Goal: Information Seeking & Learning: Learn about a topic

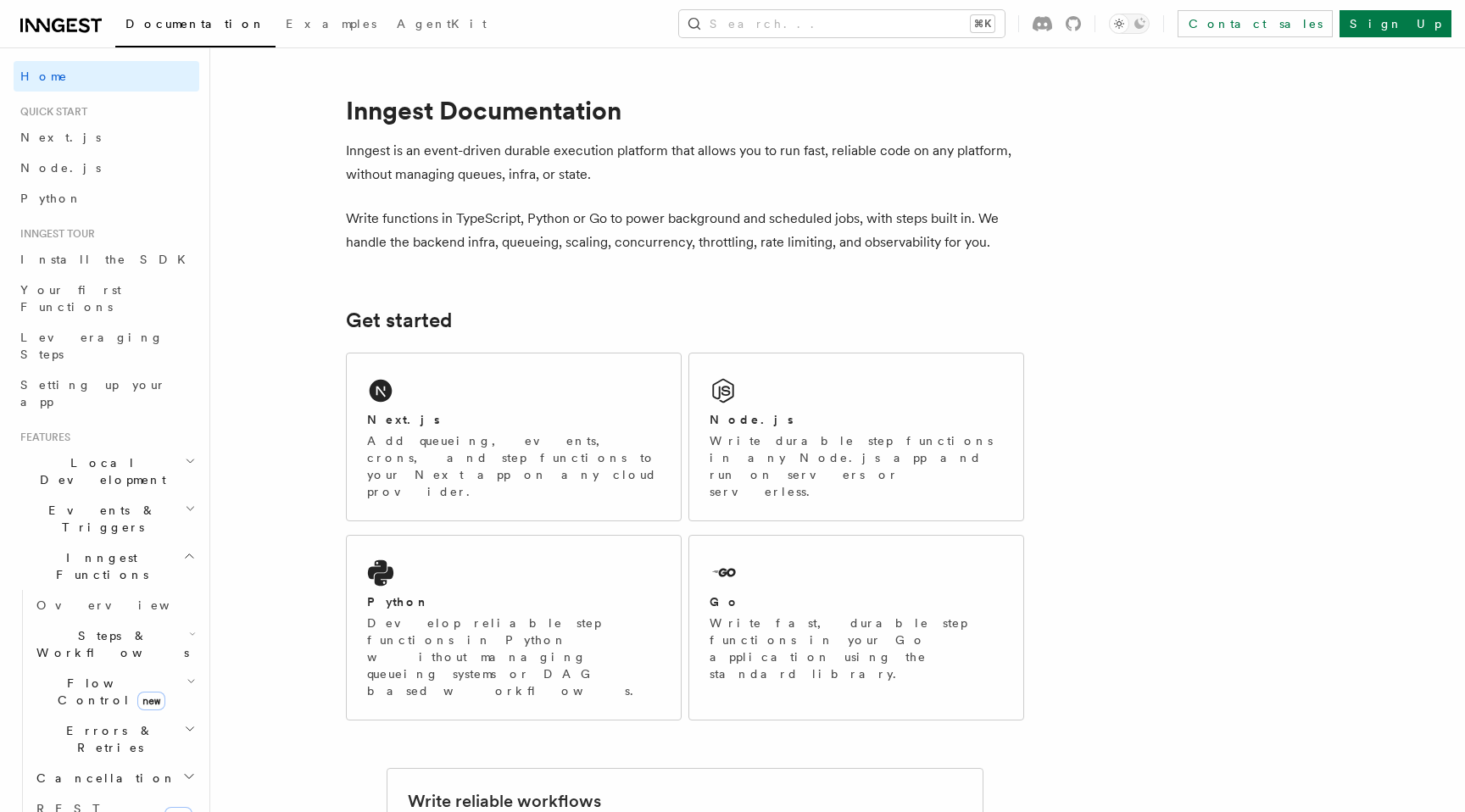
click at [84, 502] on span "Events & Triggers" at bounding box center [99, 519] width 172 height 34
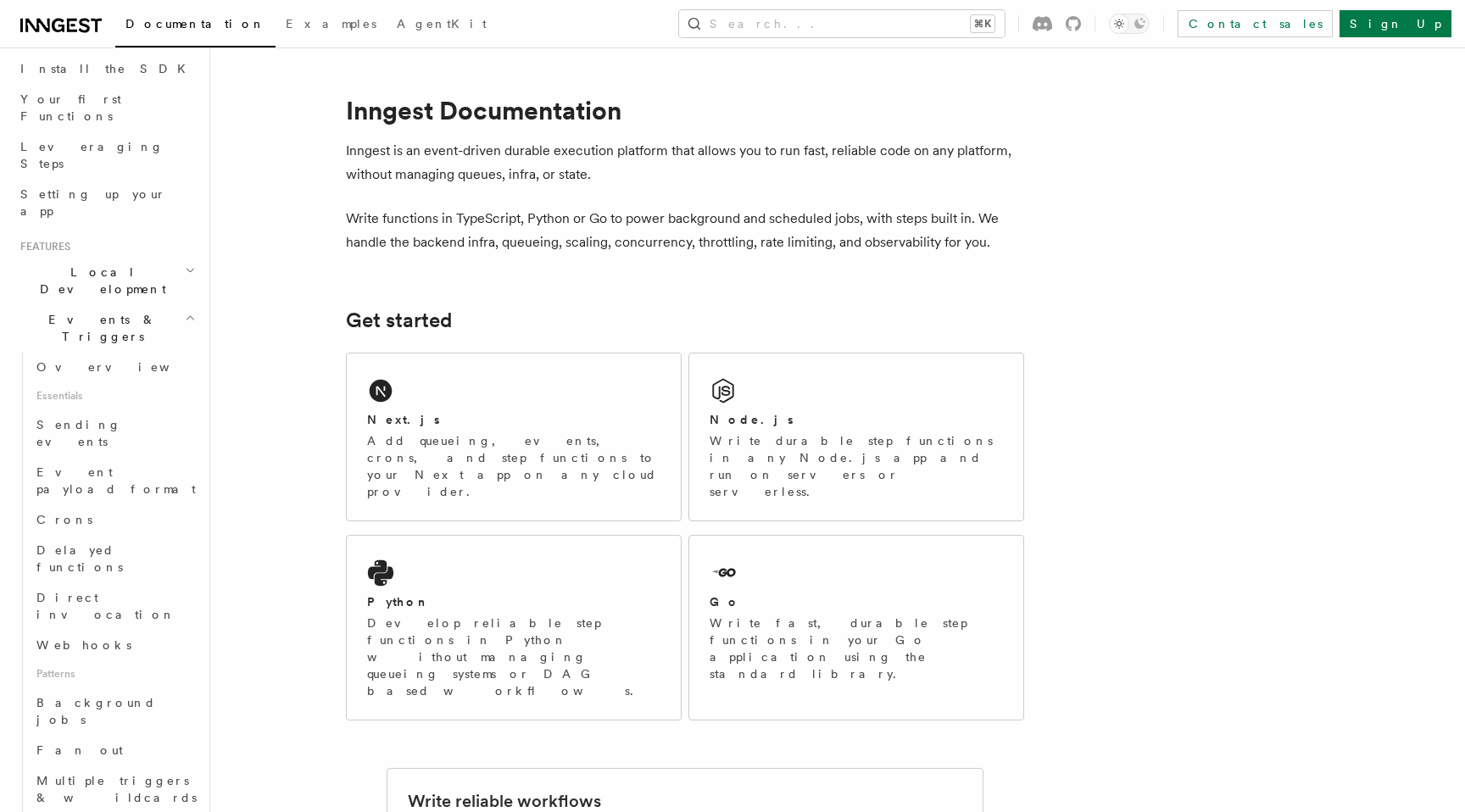
scroll to position [189, 0]
click at [74, 744] on span "Fan out" at bounding box center [79, 751] width 87 height 14
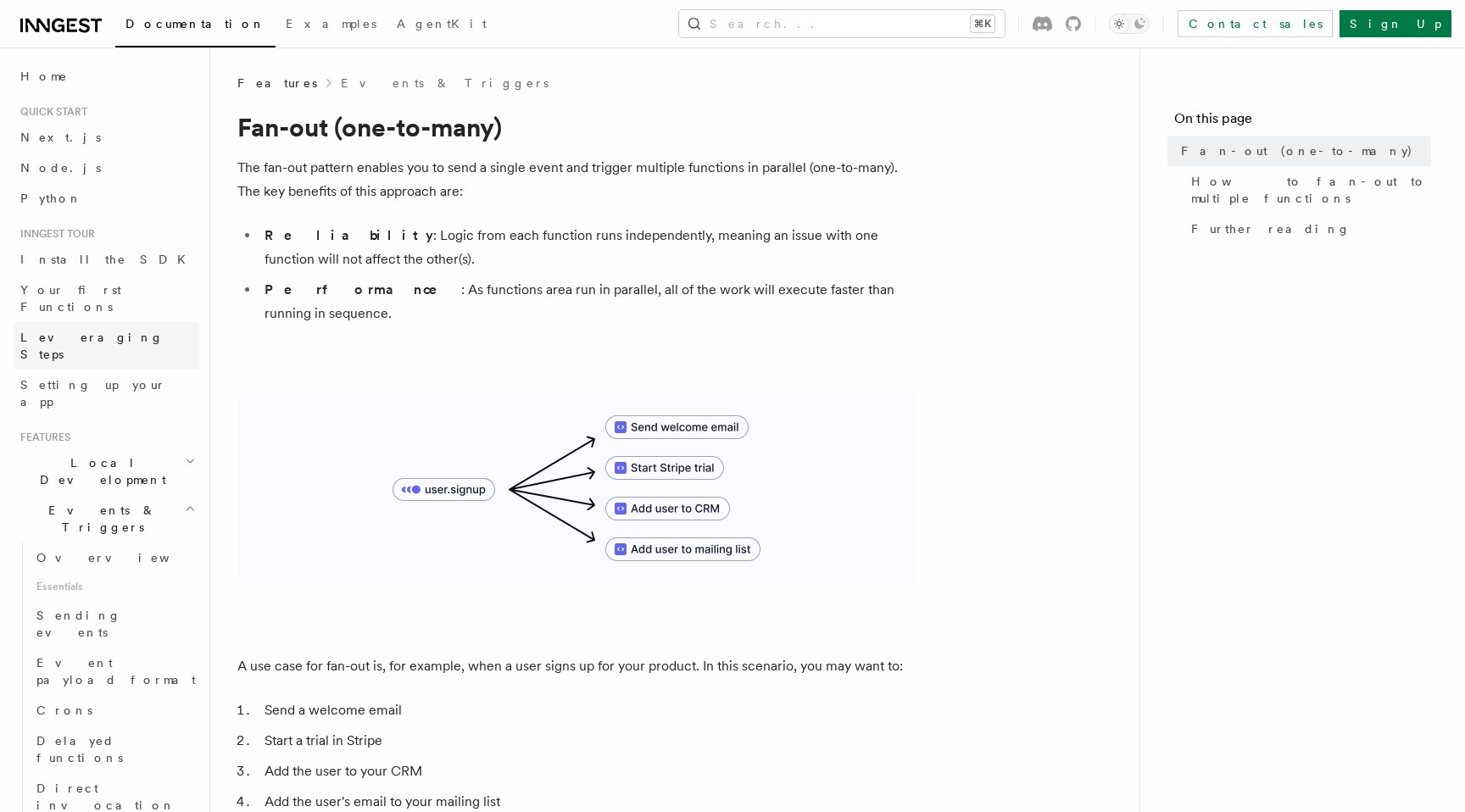
click at [76, 328] on span "Leveraging Steps" at bounding box center [110, 346] width 179 height 34
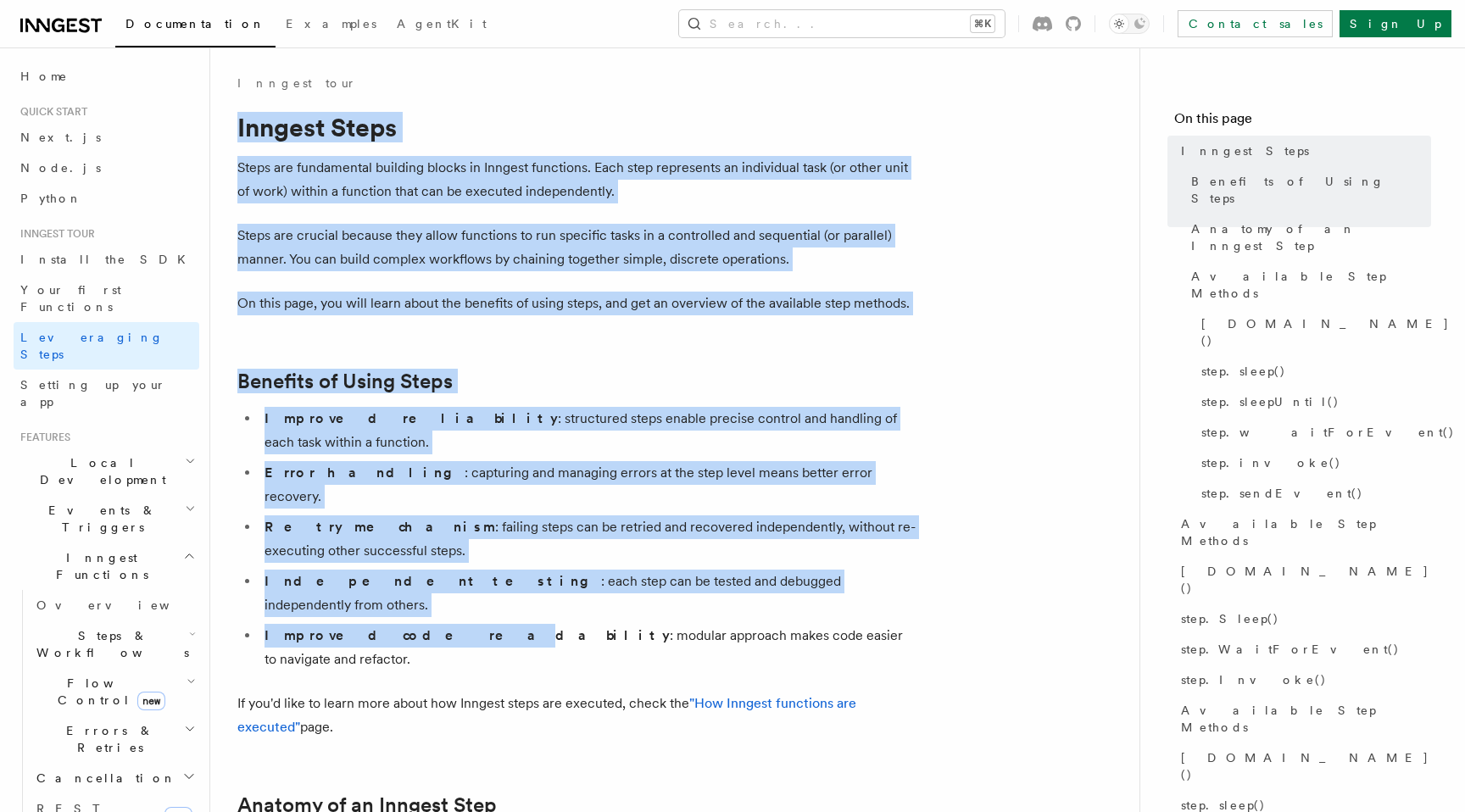
drag, startPoint x: 238, startPoint y: 115, endPoint x: 385, endPoint y: 578, distance: 485.8
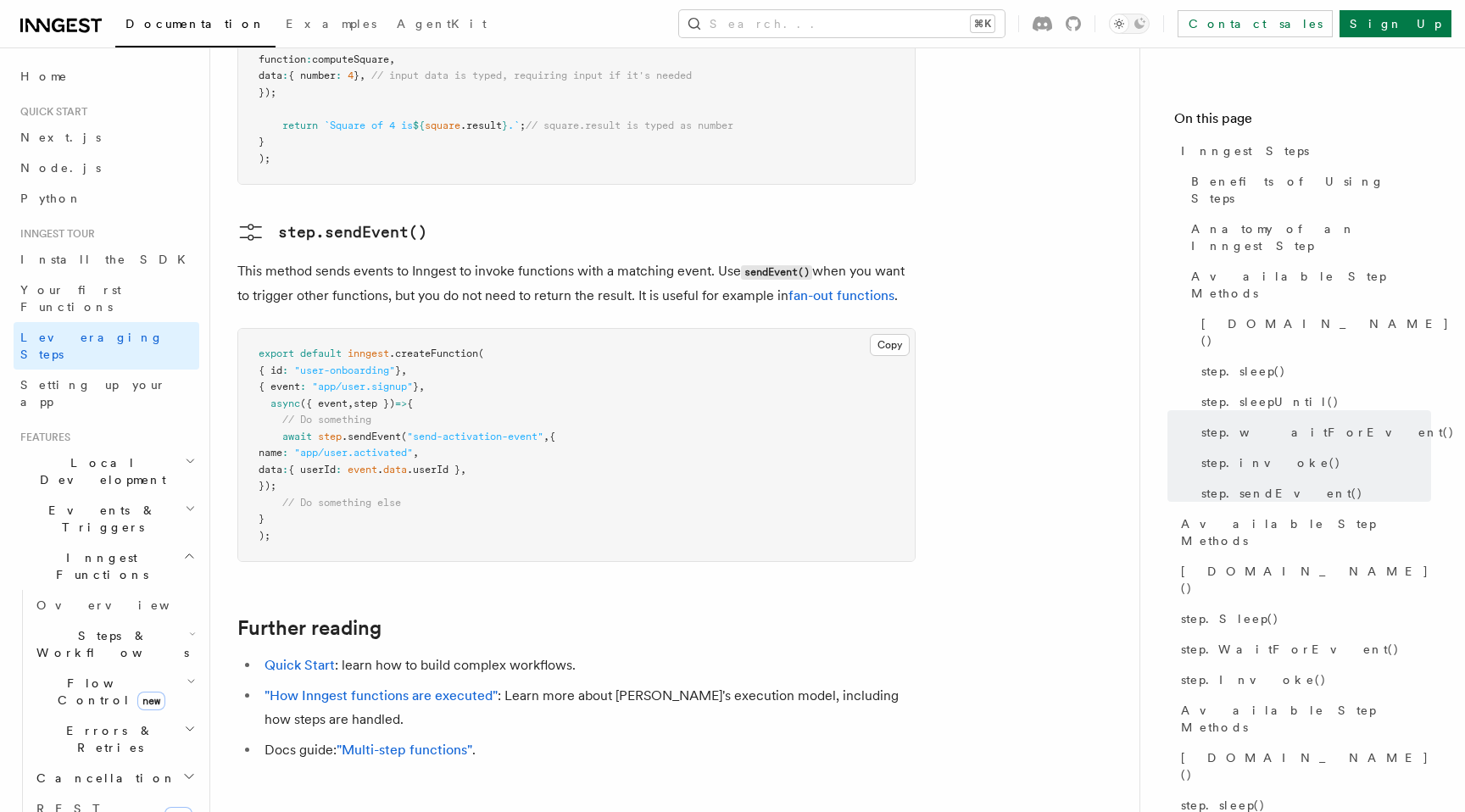
scroll to position [3459, 0]
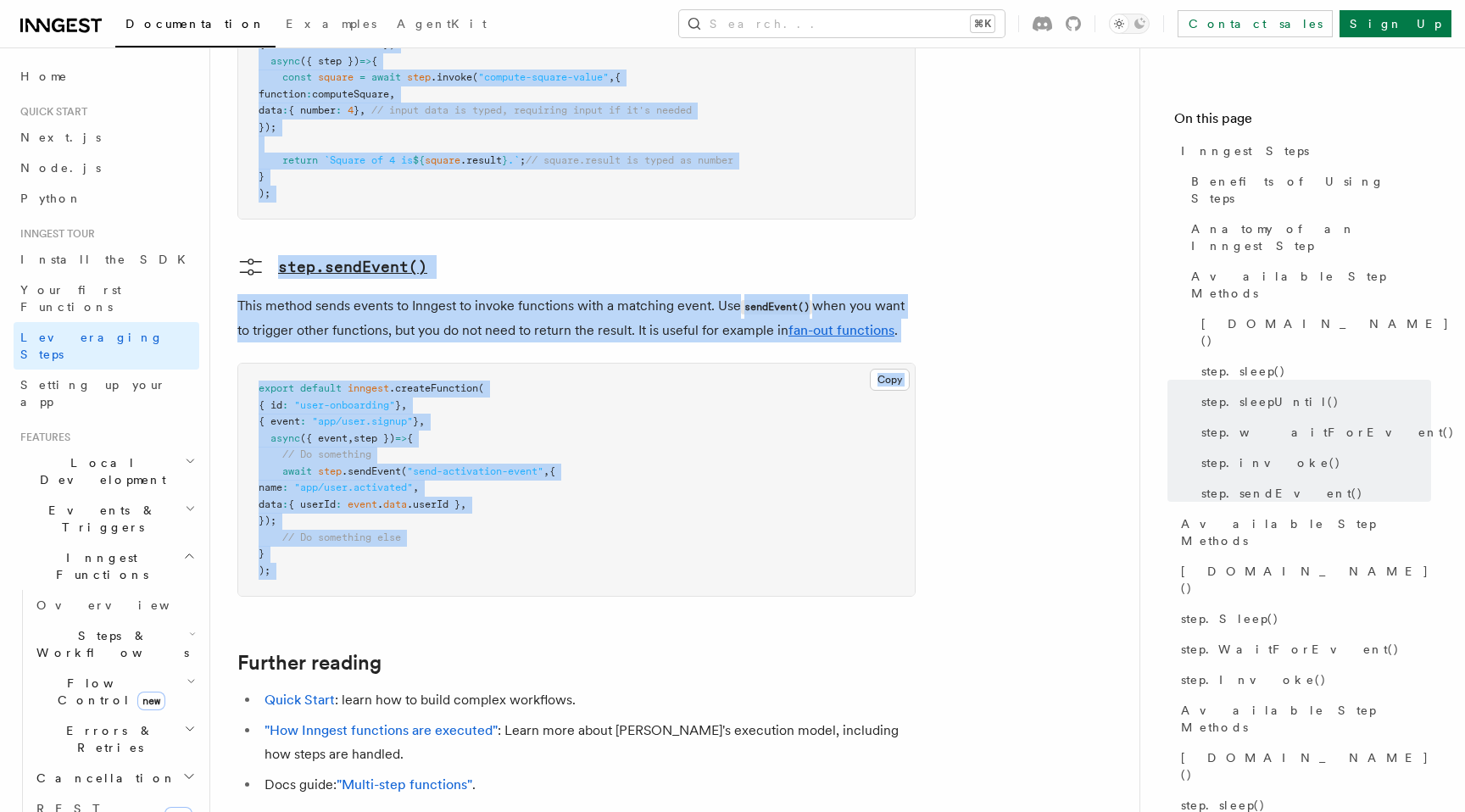
copy article "Inngest Steps Steps are fundamental building blocks in Inngest functions. Each …"
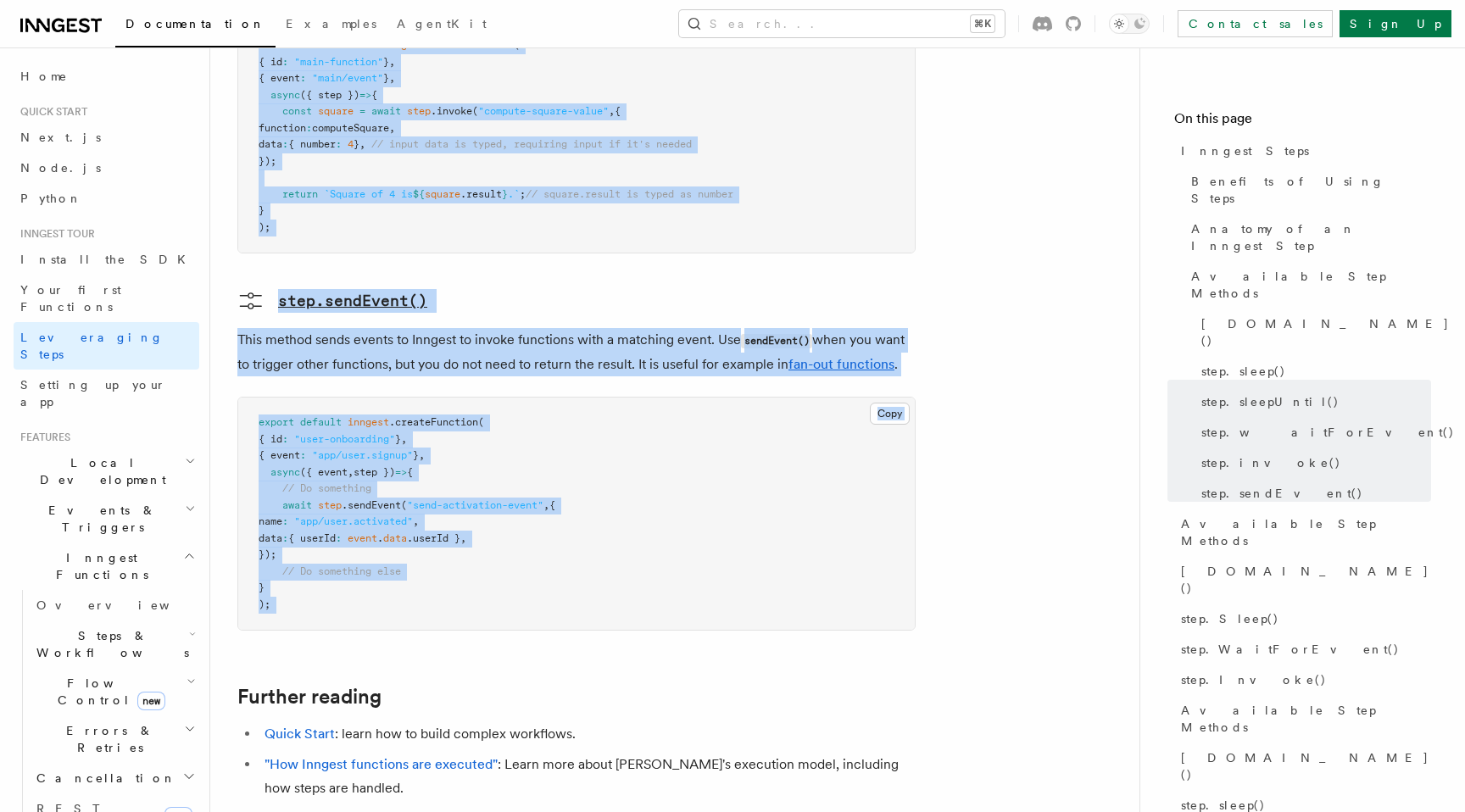
scroll to position [3424, 0]
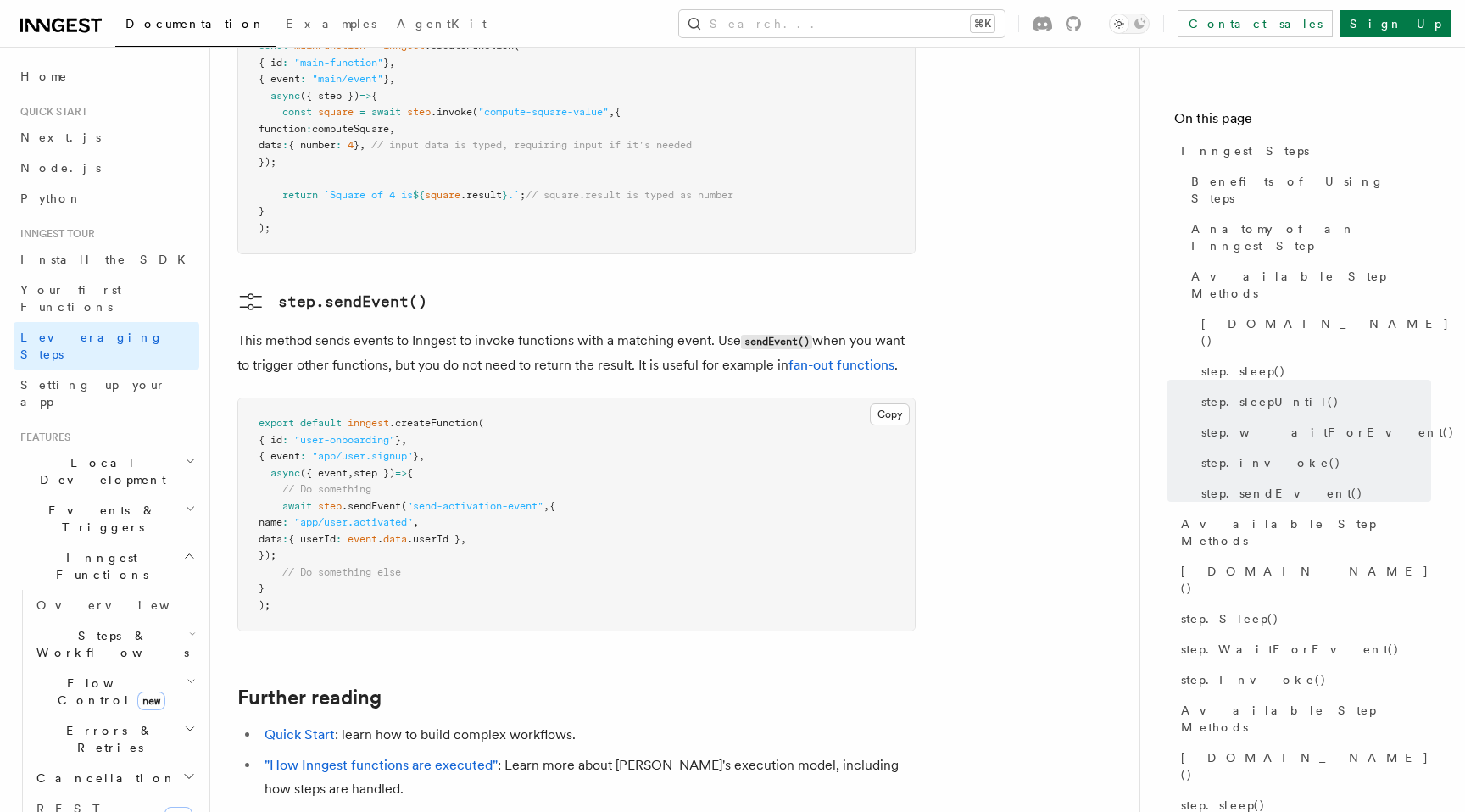
click at [647, 753] on li ""How Inngest functions are executed" : Learn more about [PERSON_NAME]'s executi…" at bounding box center [587, 777] width 656 height 48
click at [831, 356] on link "fan-out functions" at bounding box center [840, 364] width 106 height 16
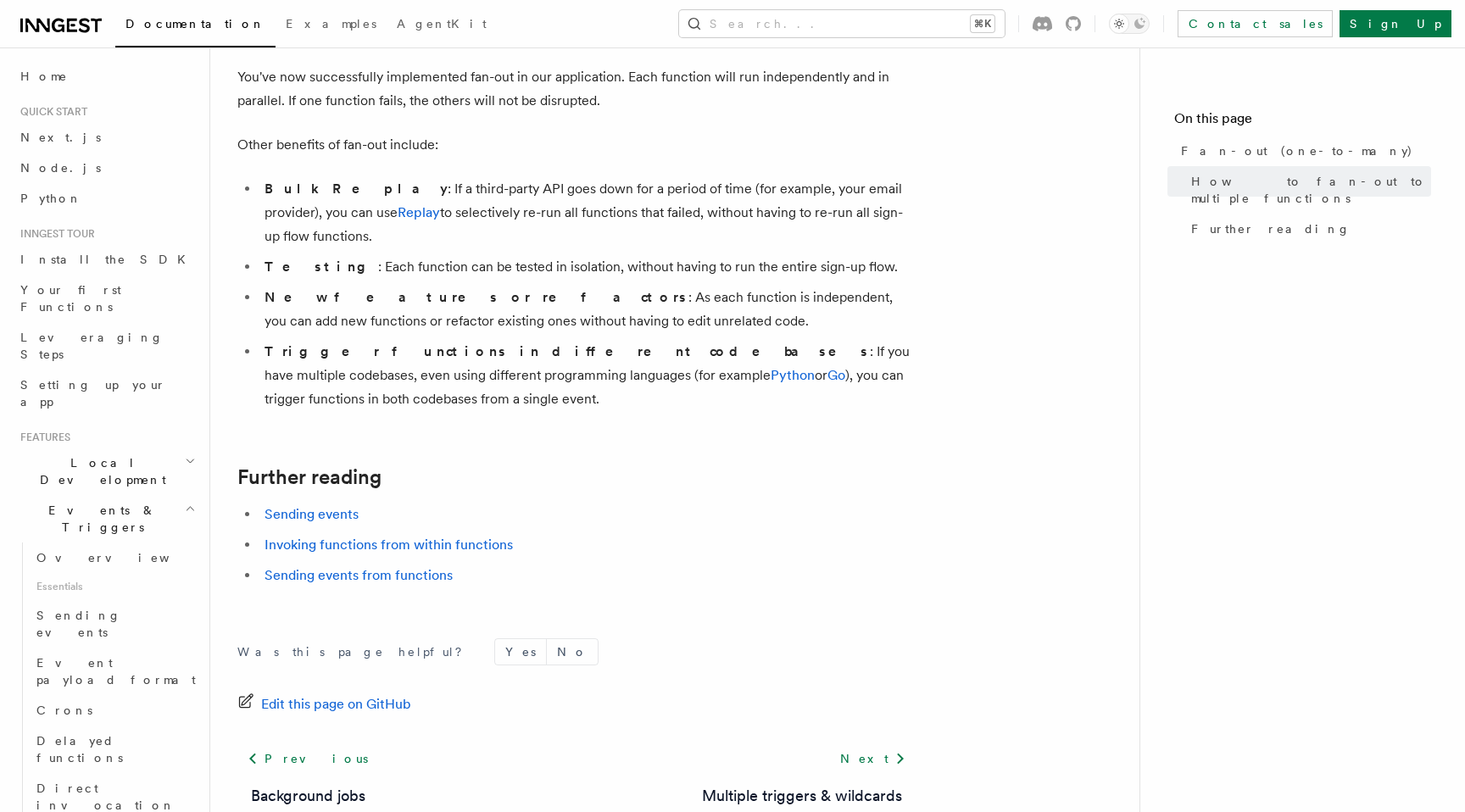
scroll to position [2187, 0]
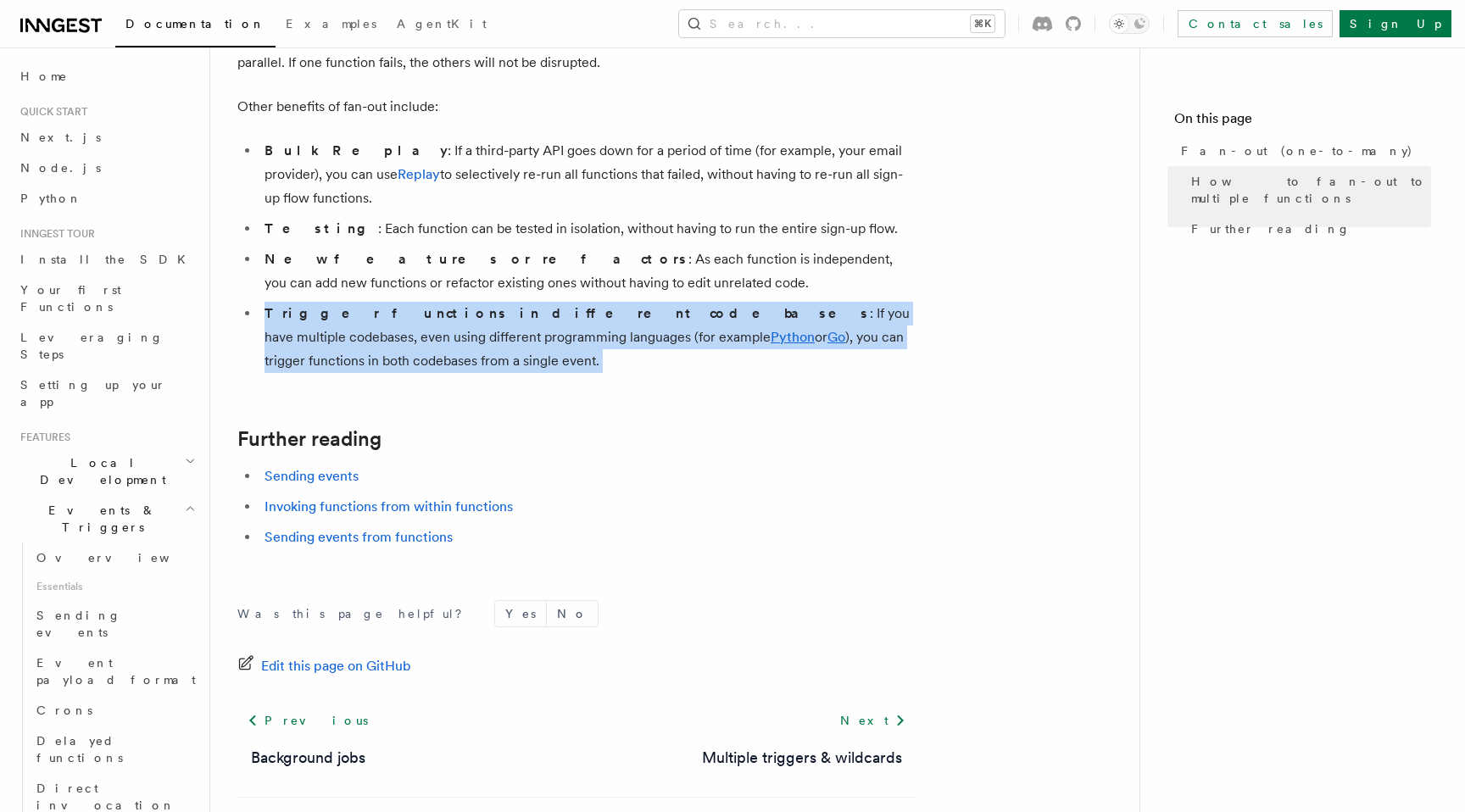
drag, startPoint x: 881, startPoint y: 306, endPoint x: 880, endPoint y: 227, distance: 79.0
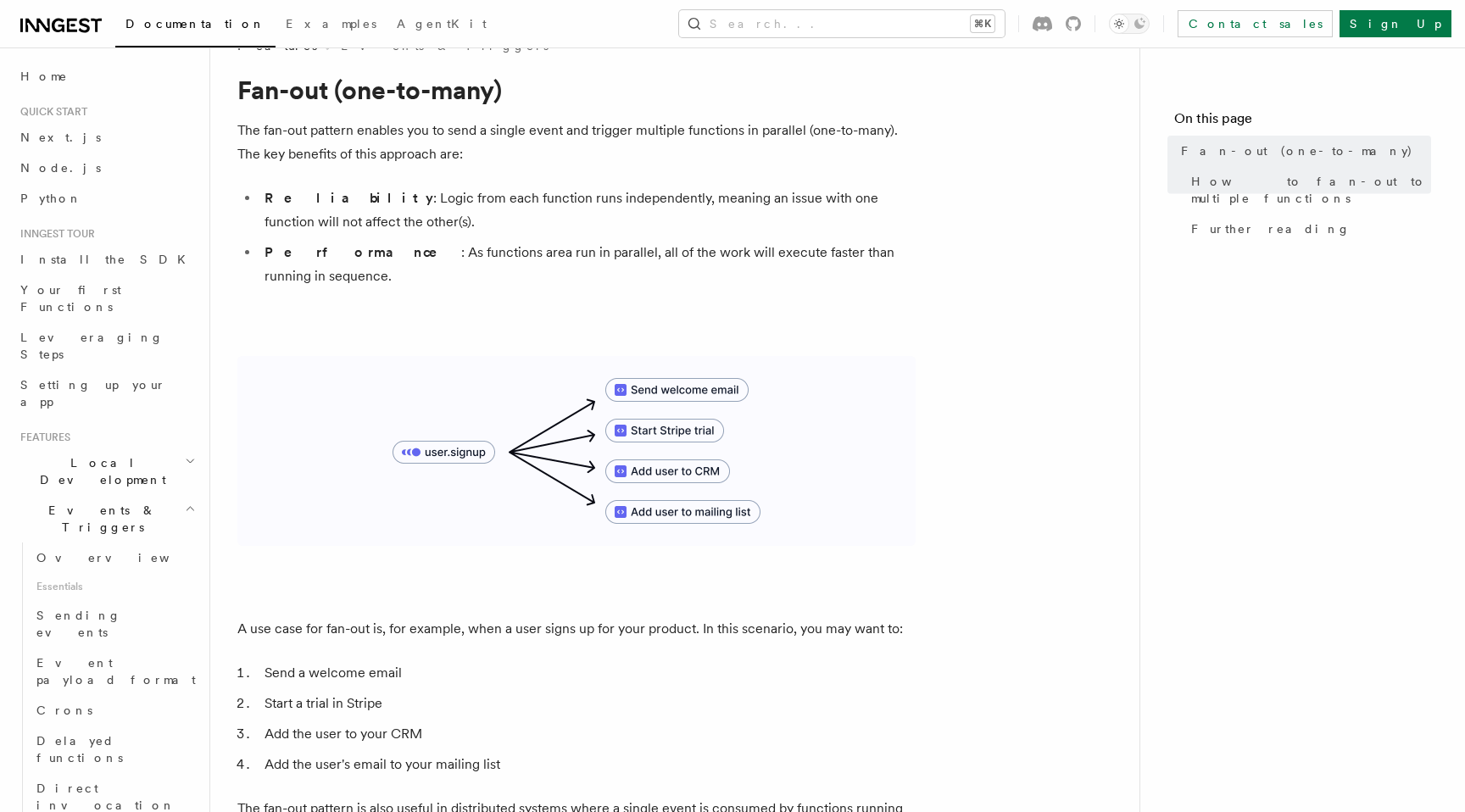
scroll to position [23, 0]
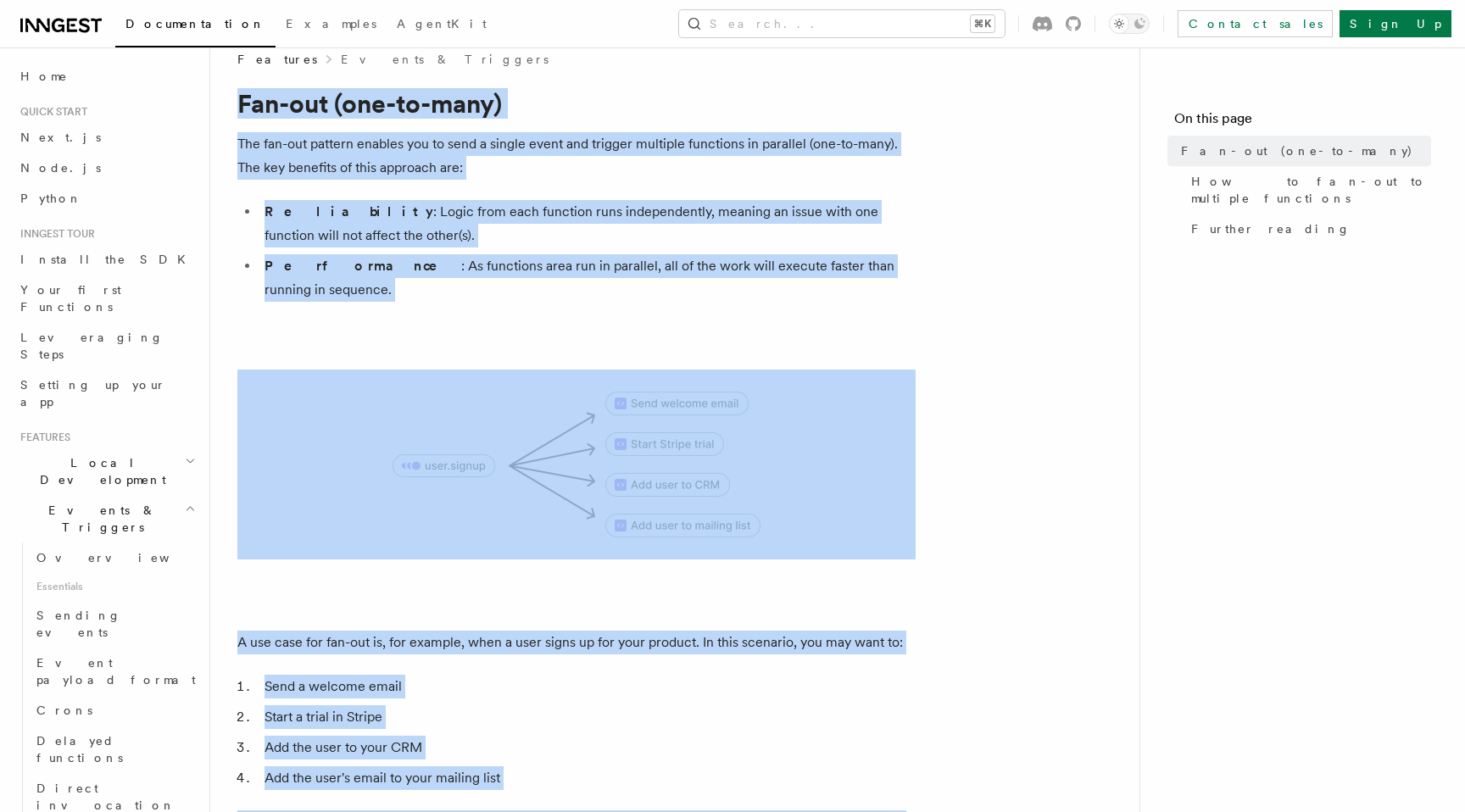
copy article "Fan-out (one-to-many) The fan-out pattern enables you to send a single event an…"
click at [75, 330] on span "Leveraging Steps" at bounding box center [92, 346] width 144 height 31
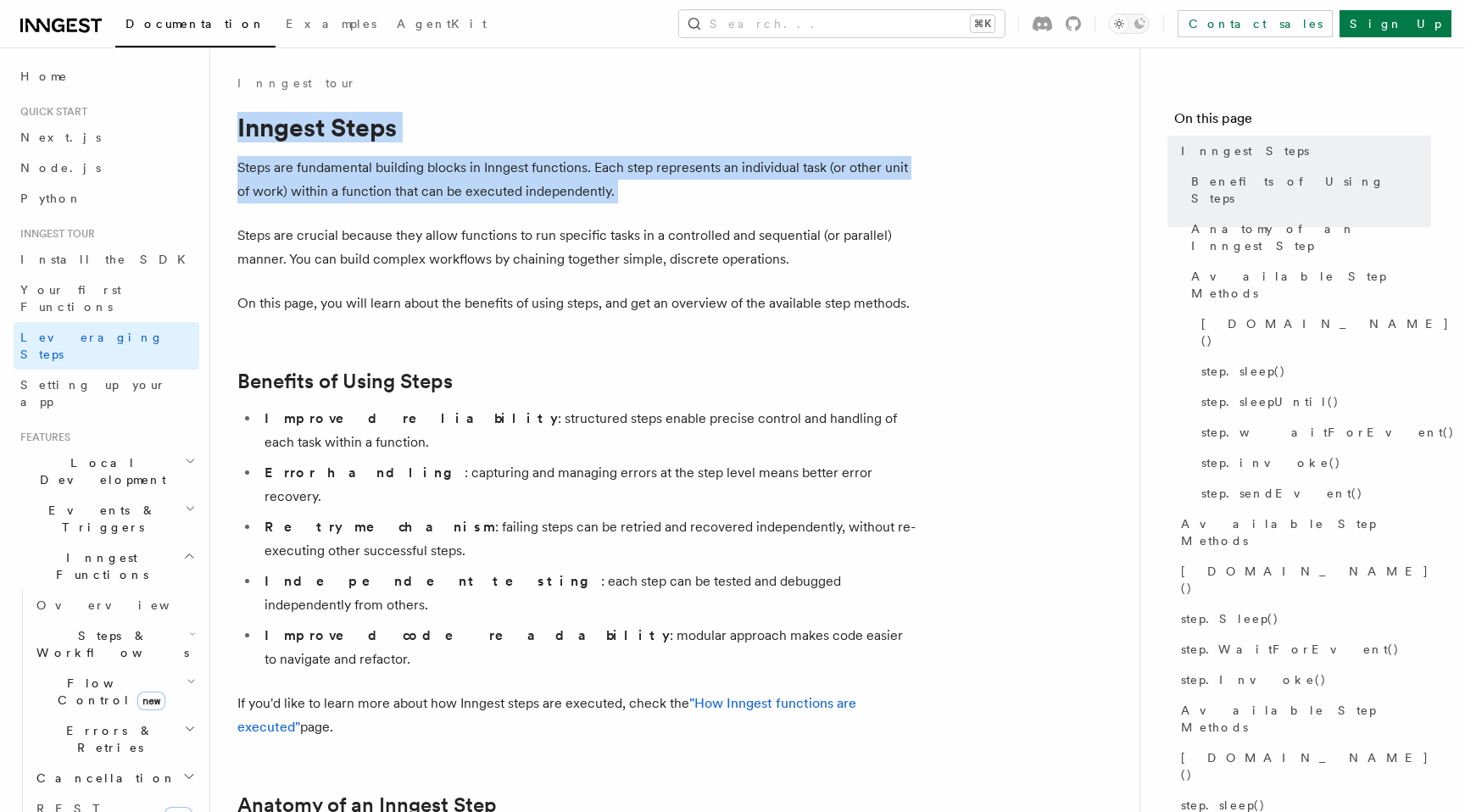
drag, startPoint x: 227, startPoint y: 132, endPoint x: 289, endPoint y: 243, distance: 127.1
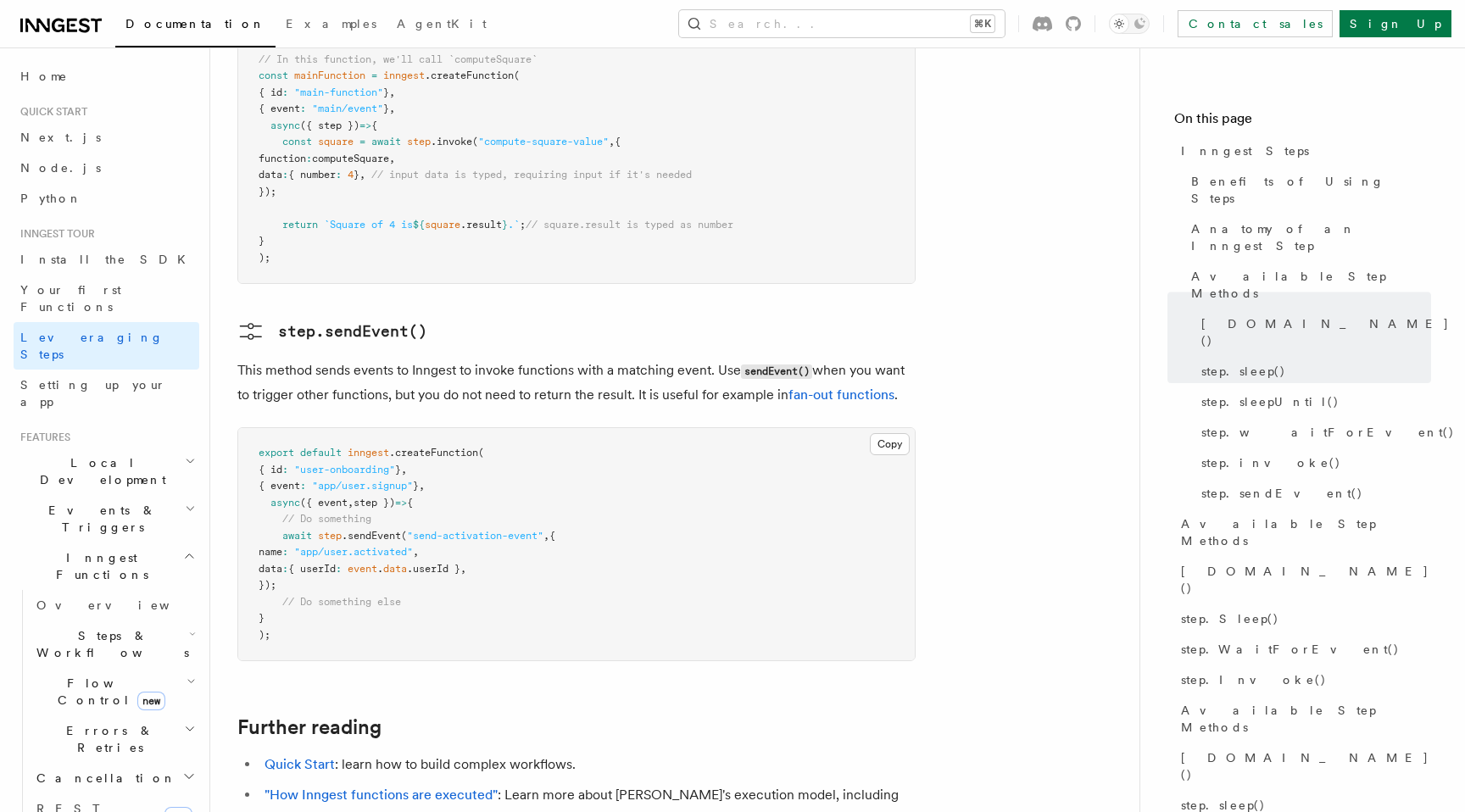
scroll to position [3661, 0]
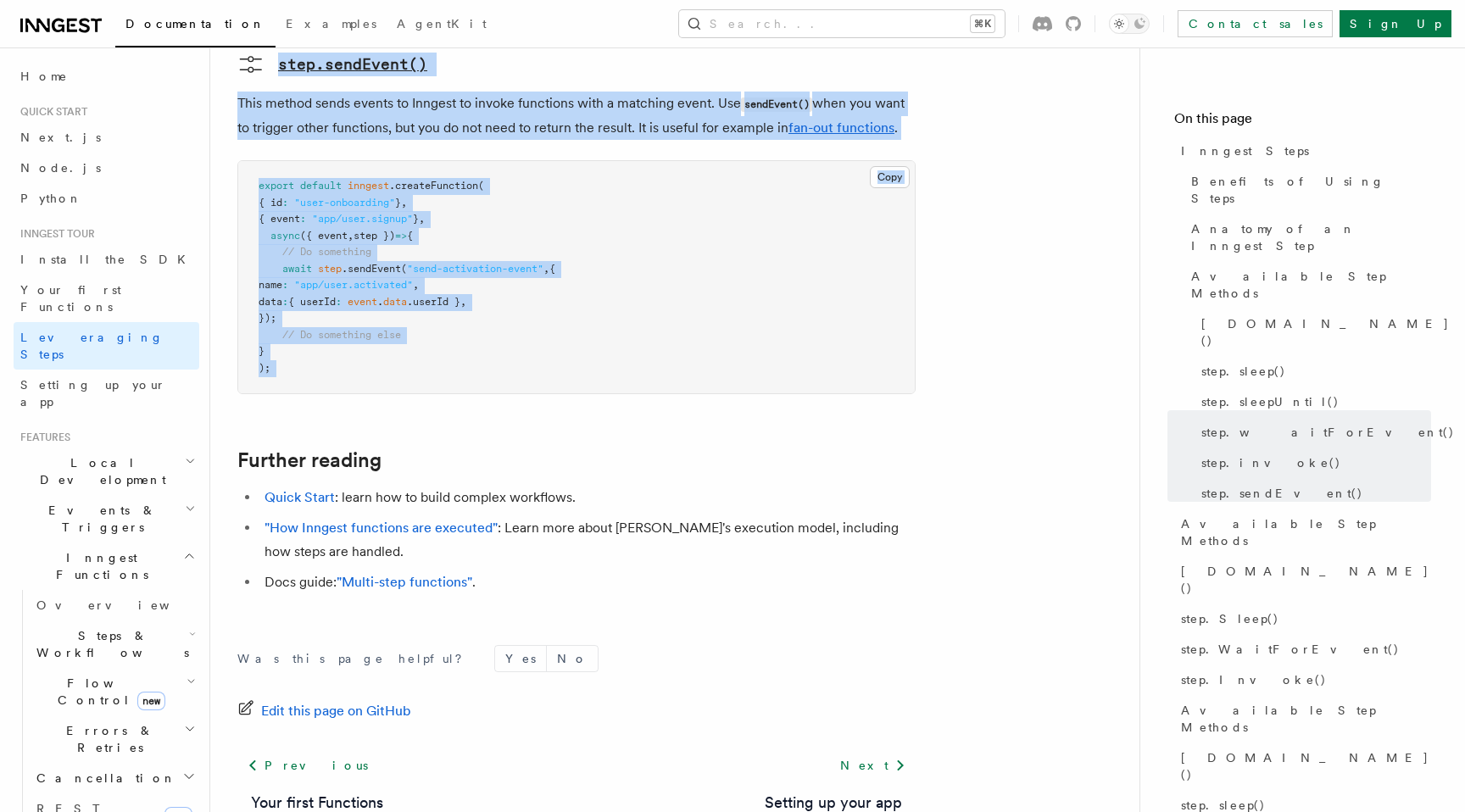
copy article "Inngest Steps Steps are fundamental building blocks in Inngest functions. Each …"
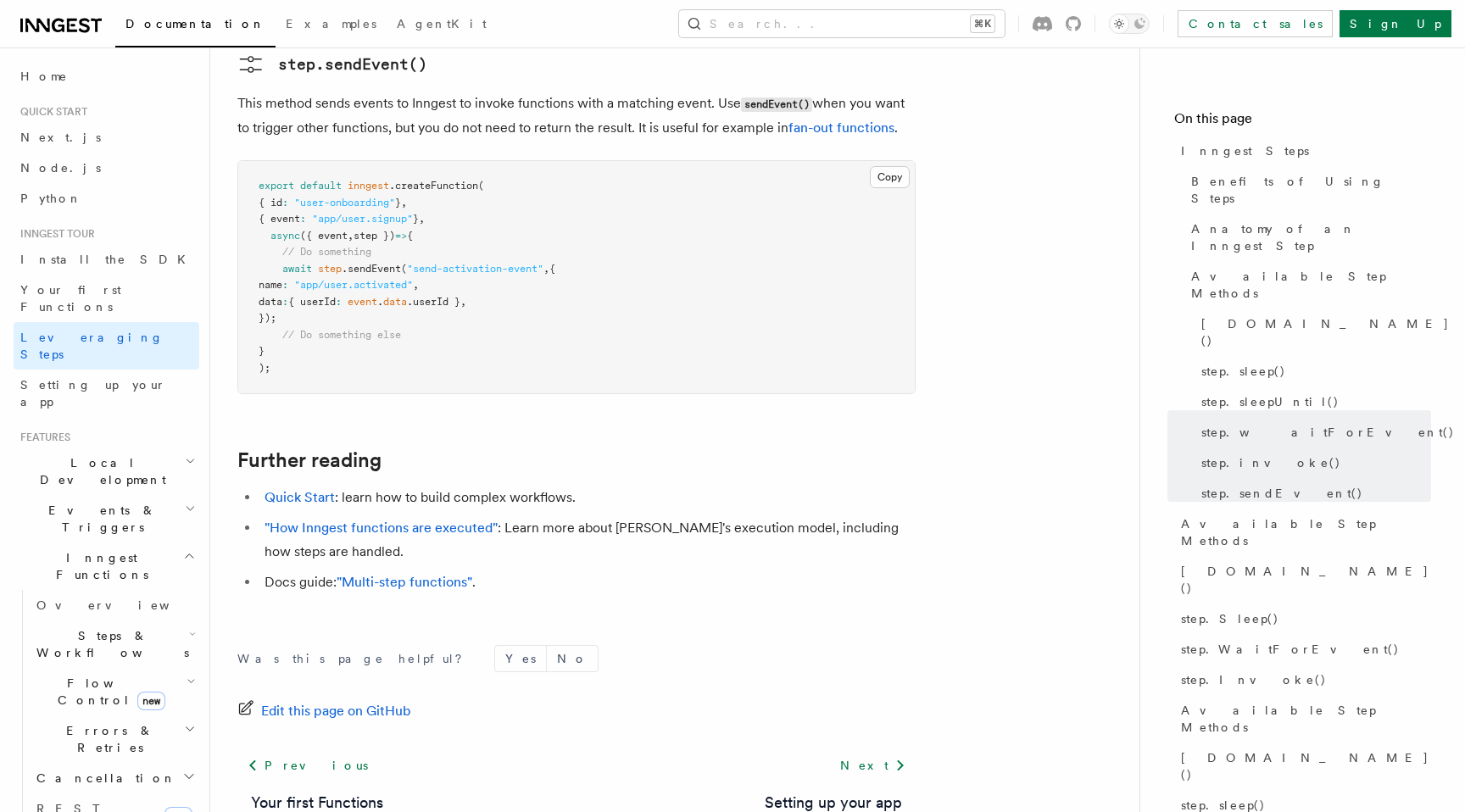
click at [423, 485] on ul "Quick Start : learn how to build complex workflows. "How Inngest functions are …" at bounding box center [576, 540] width 678 height 108
